Goal: Task Accomplishment & Management: Use online tool/utility

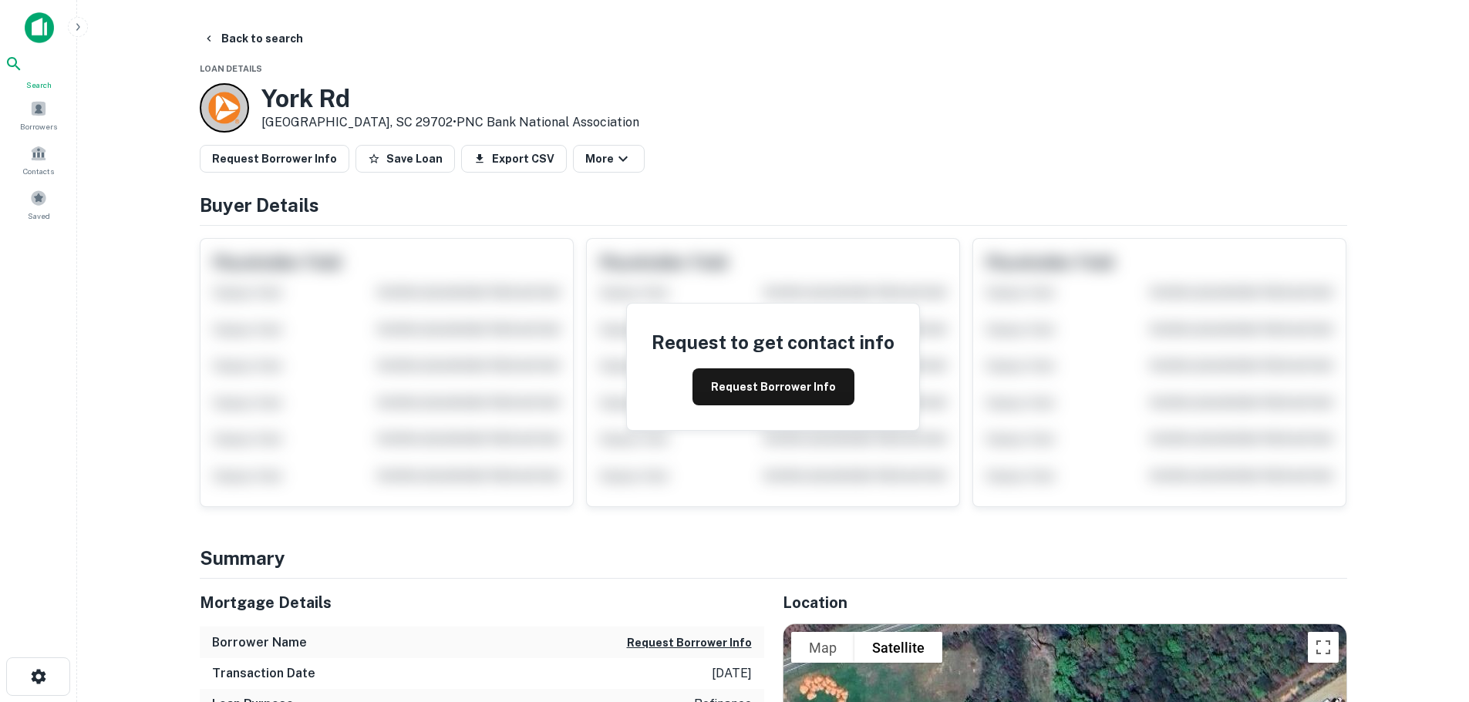
click at [25, 74] on div "Search" at bounding box center [39, 73] width 68 height 36
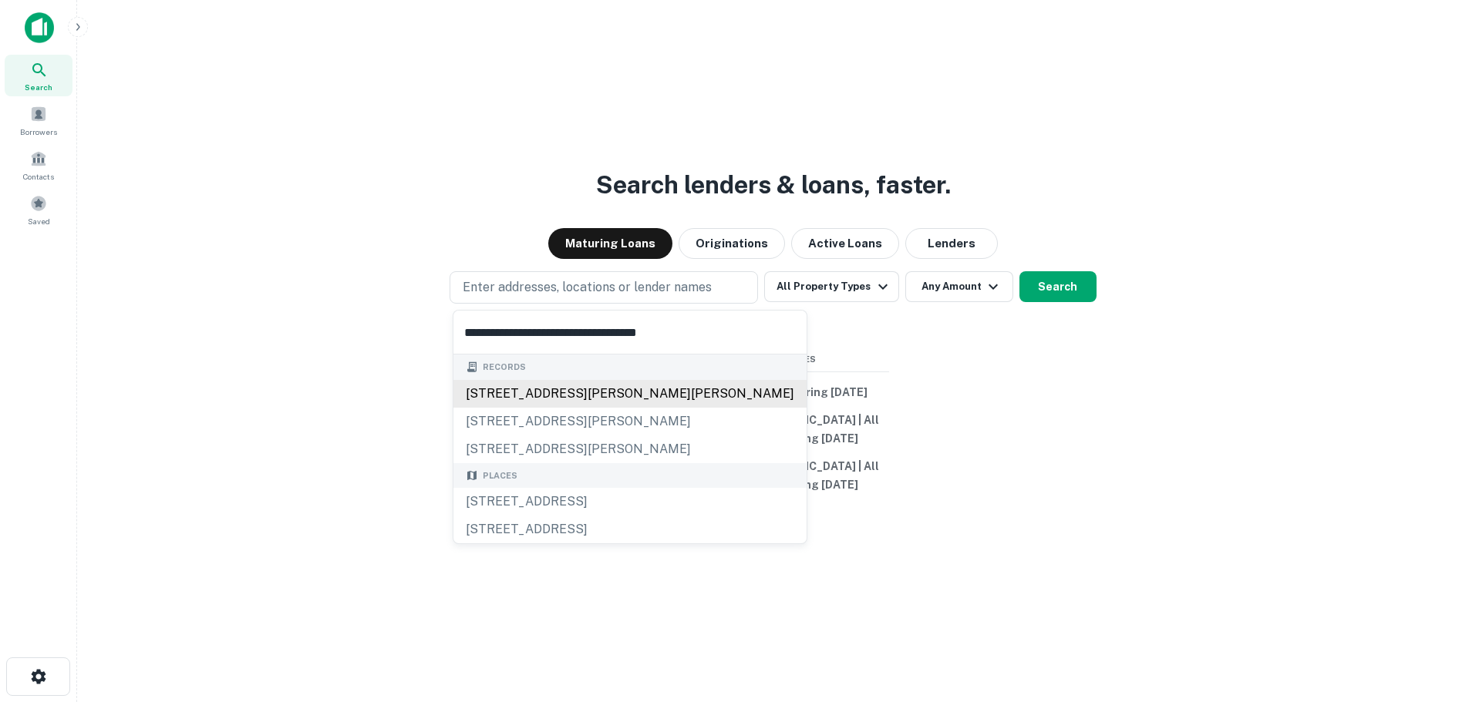
click at [497, 390] on div "17627 vashon hwy sw, vashon, wa, 98070" at bounding box center [629, 394] width 353 height 28
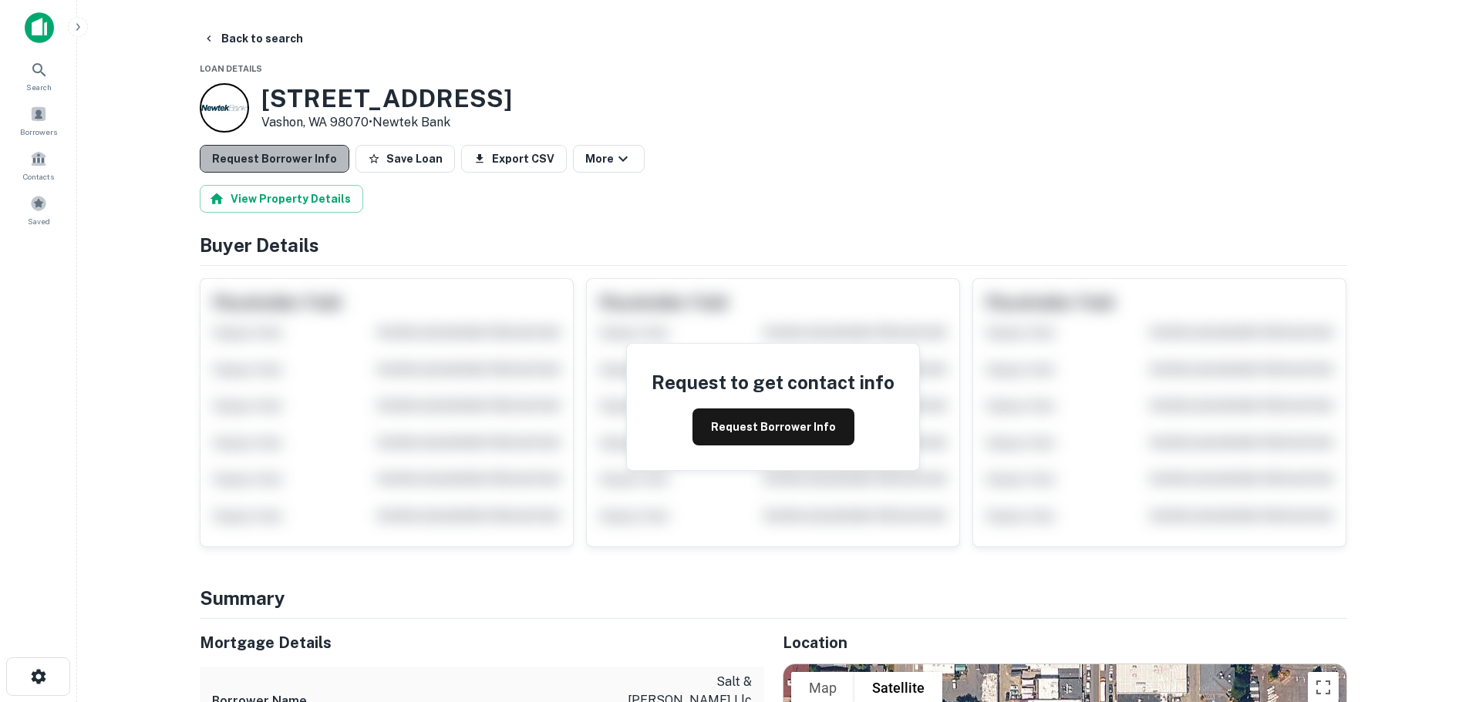
click at [281, 163] on button "Request Borrower Info" at bounding box center [275, 159] width 150 height 28
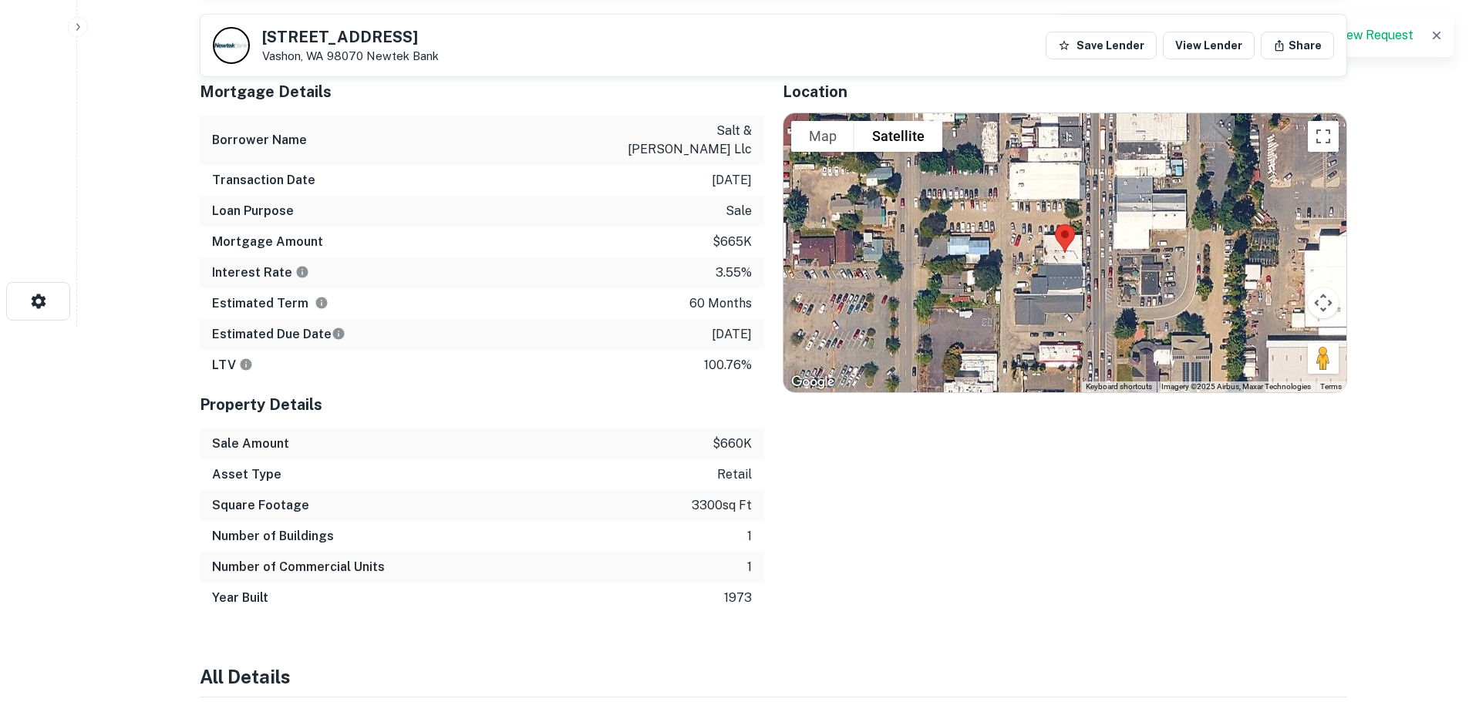
scroll to position [385, 0]
